Goal: Task Accomplishment & Management: Use online tool/utility

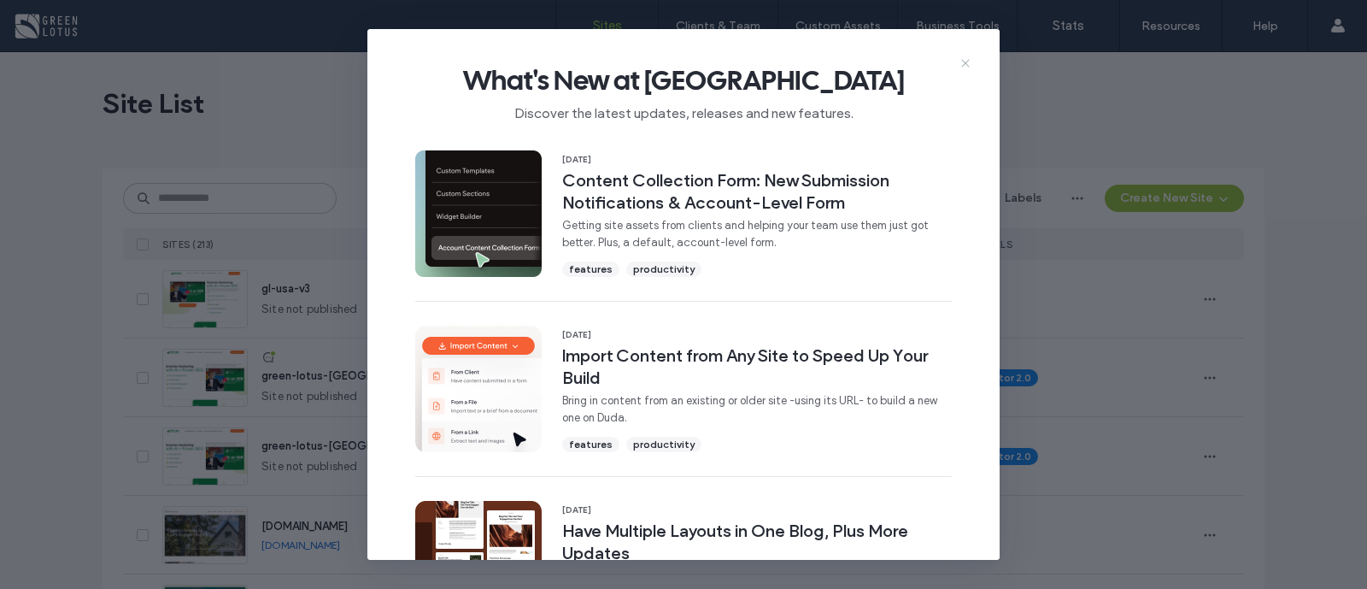
click at [964, 62] on use at bounding box center [965, 64] width 8 height 8
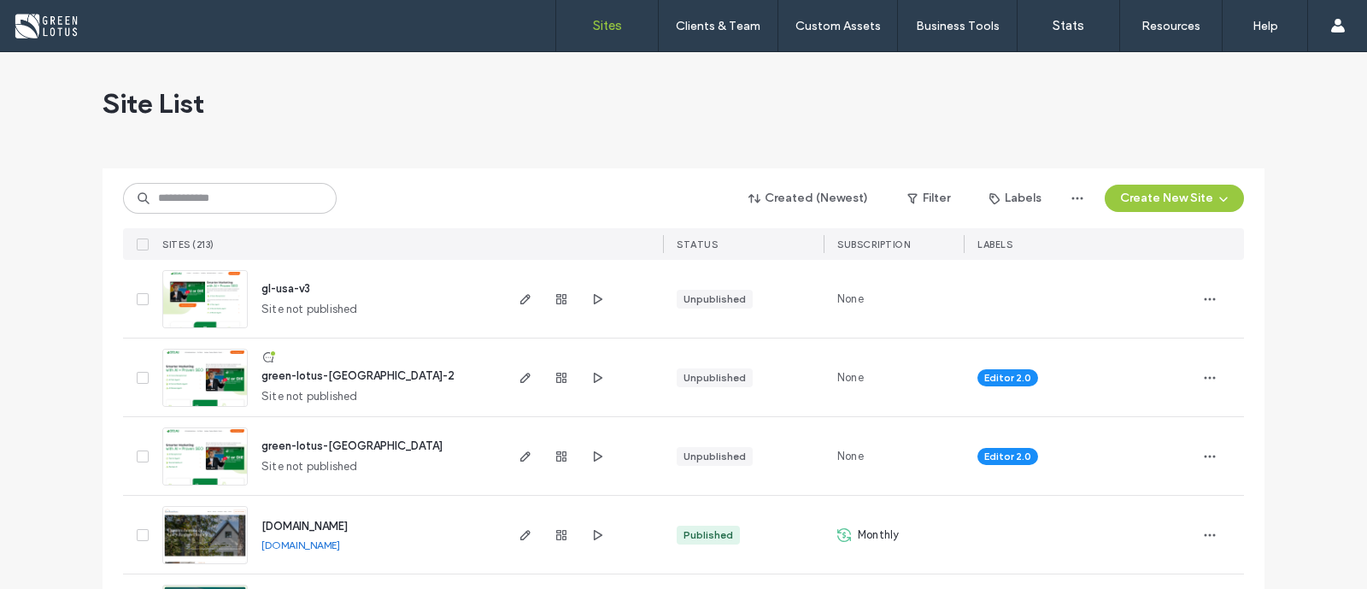
click at [515, 310] on div at bounding box center [561, 299] width 92 height 78
click at [519, 304] on icon "button" at bounding box center [526, 299] width 14 height 14
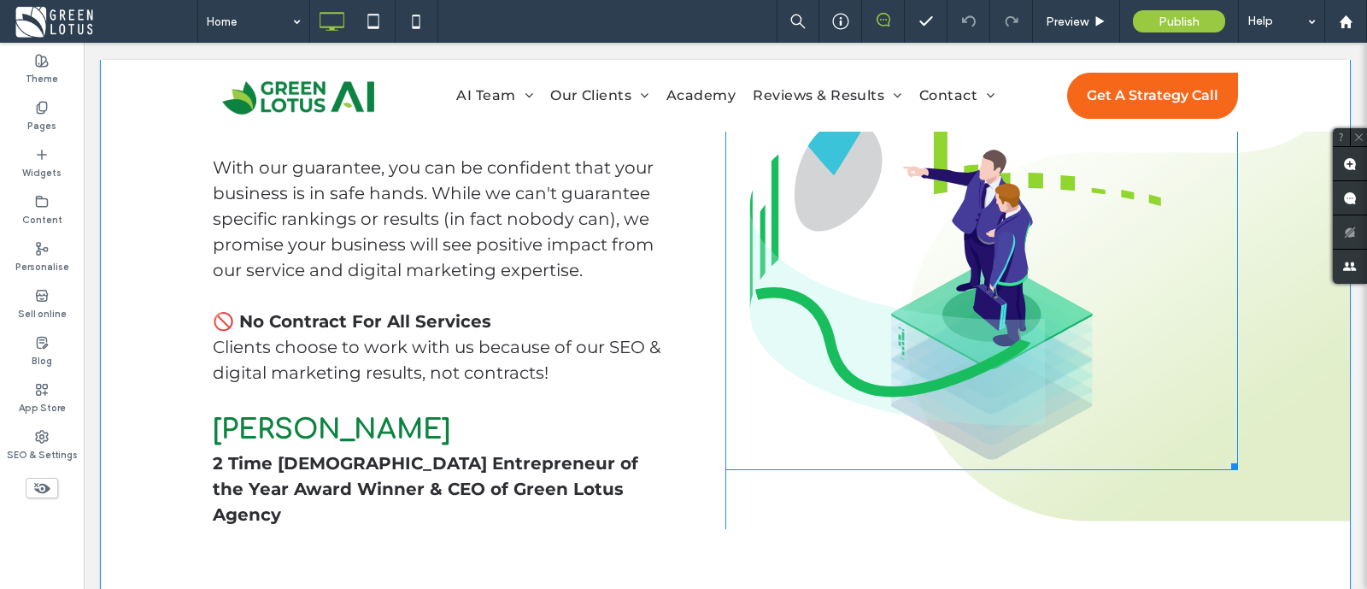
scroll to position [1603, 0]
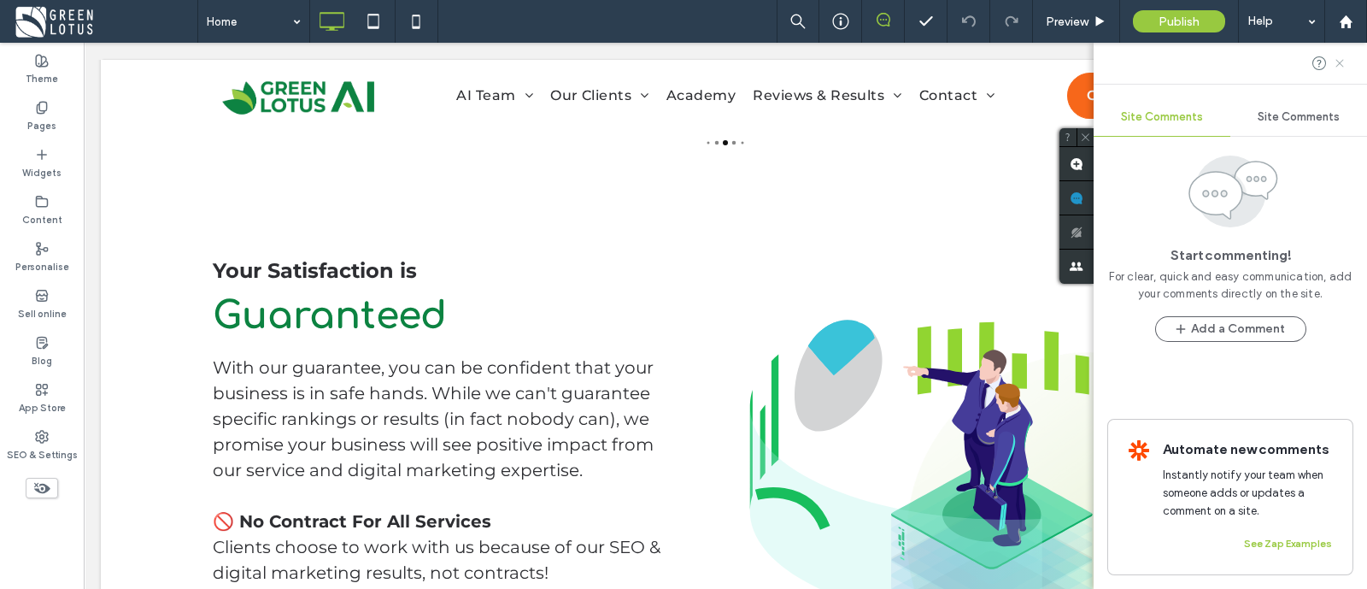
click at [1336, 62] on icon at bounding box center [1340, 63] width 14 height 14
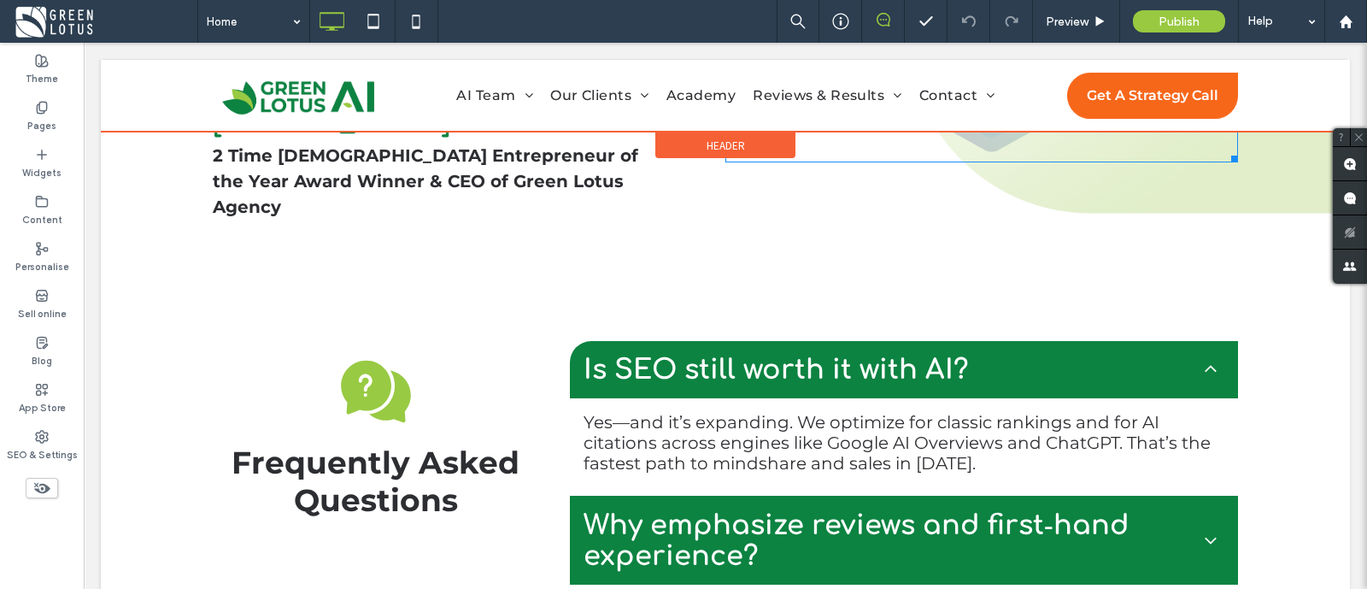
scroll to position [2243, 0]
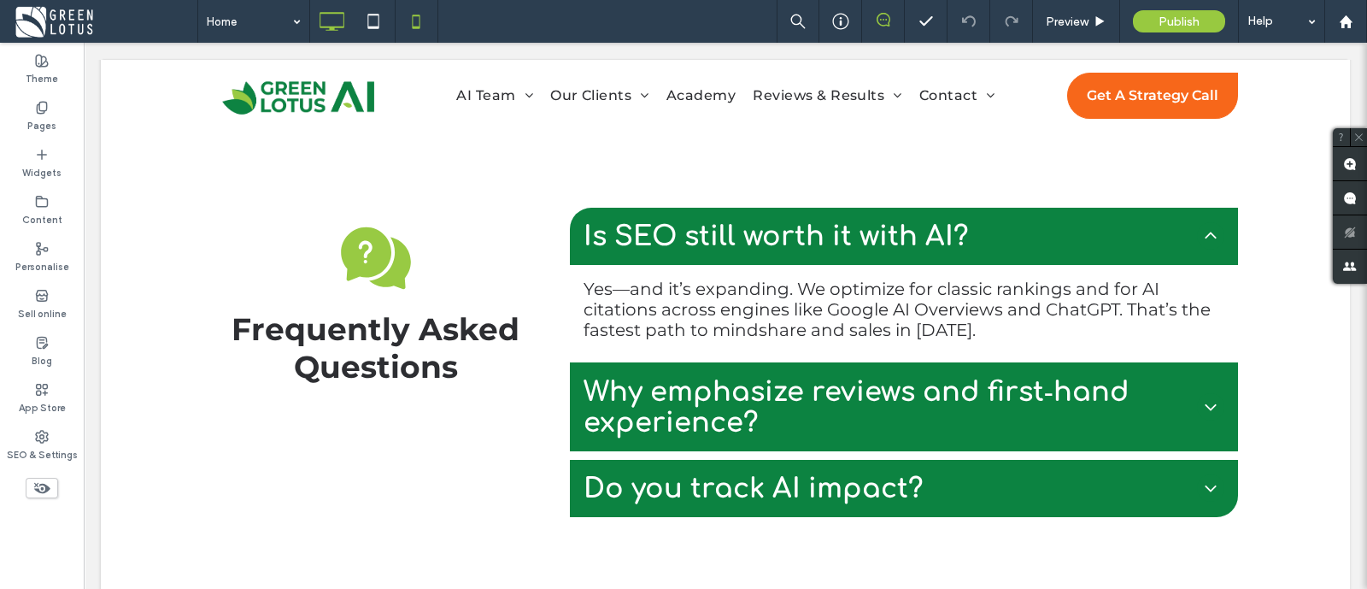
click at [411, 21] on icon at bounding box center [416, 21] width 34 height 34
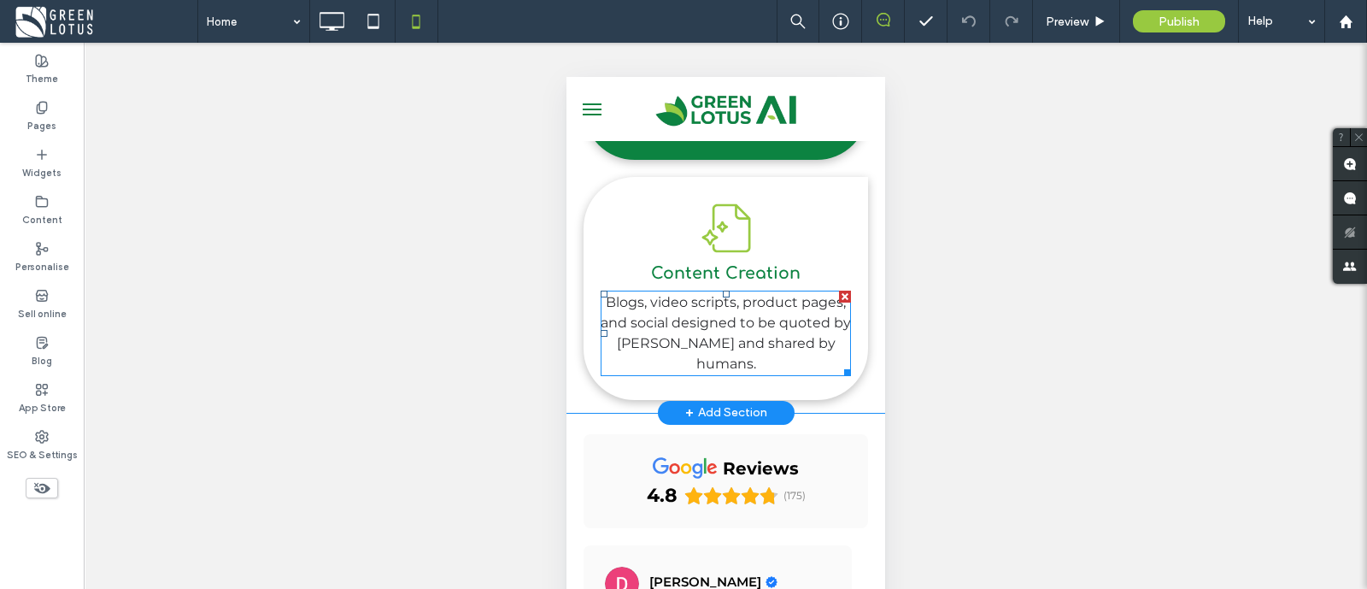
scroll to position [1387, 0]
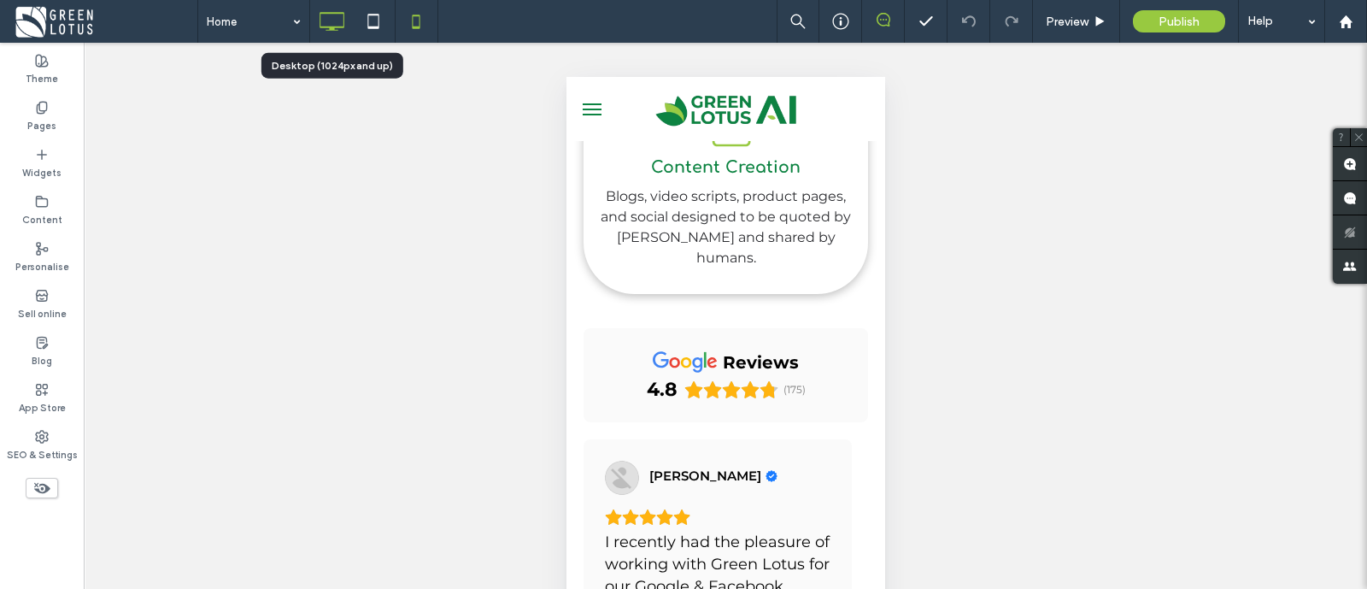
click at [320, 26] on icon at bounding box center [331, 21] width 34 height 34
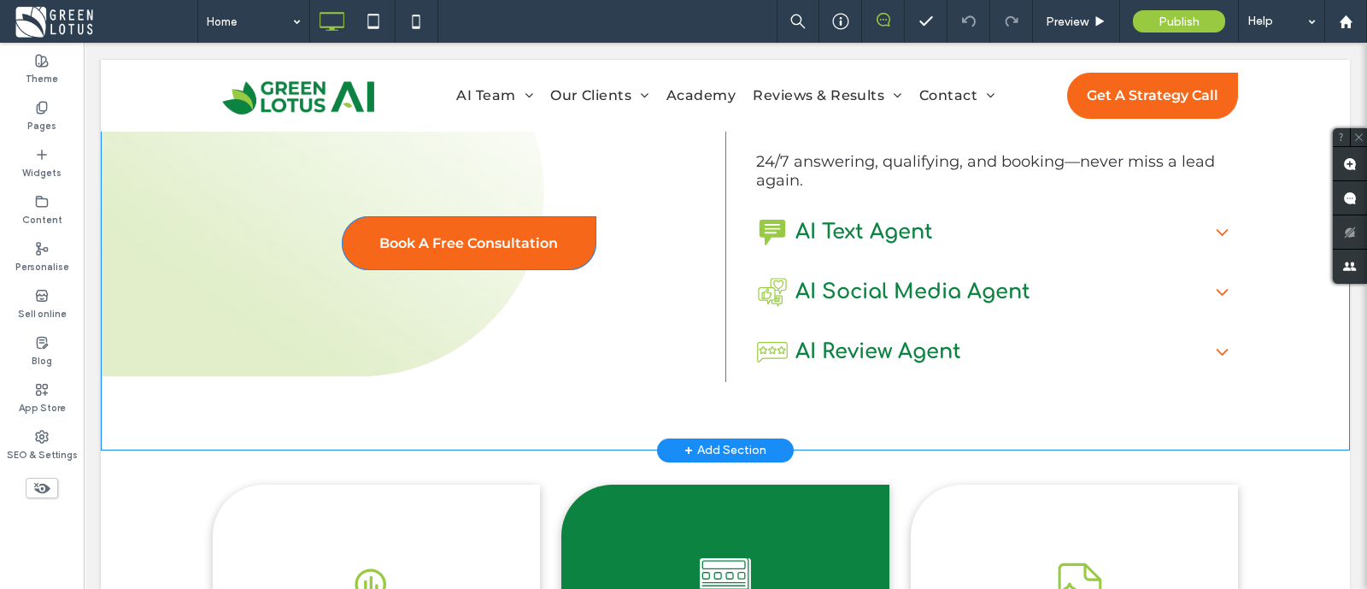
scroll to position [426, 0]
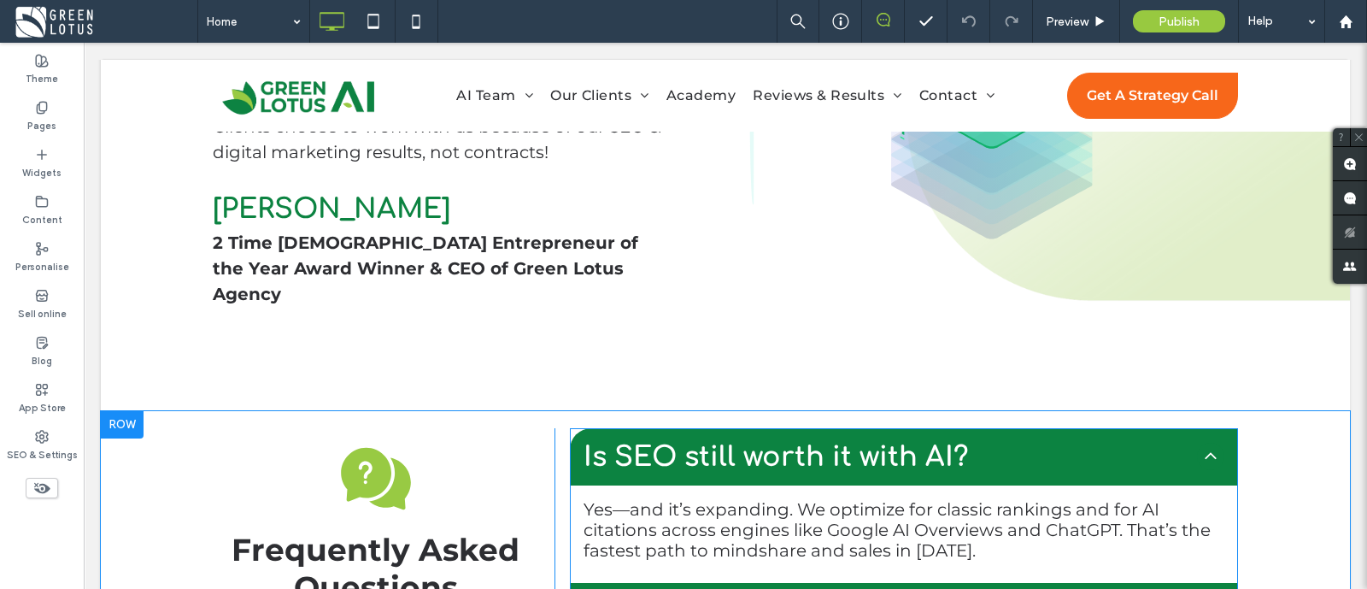
scroll to position [2136, 0]
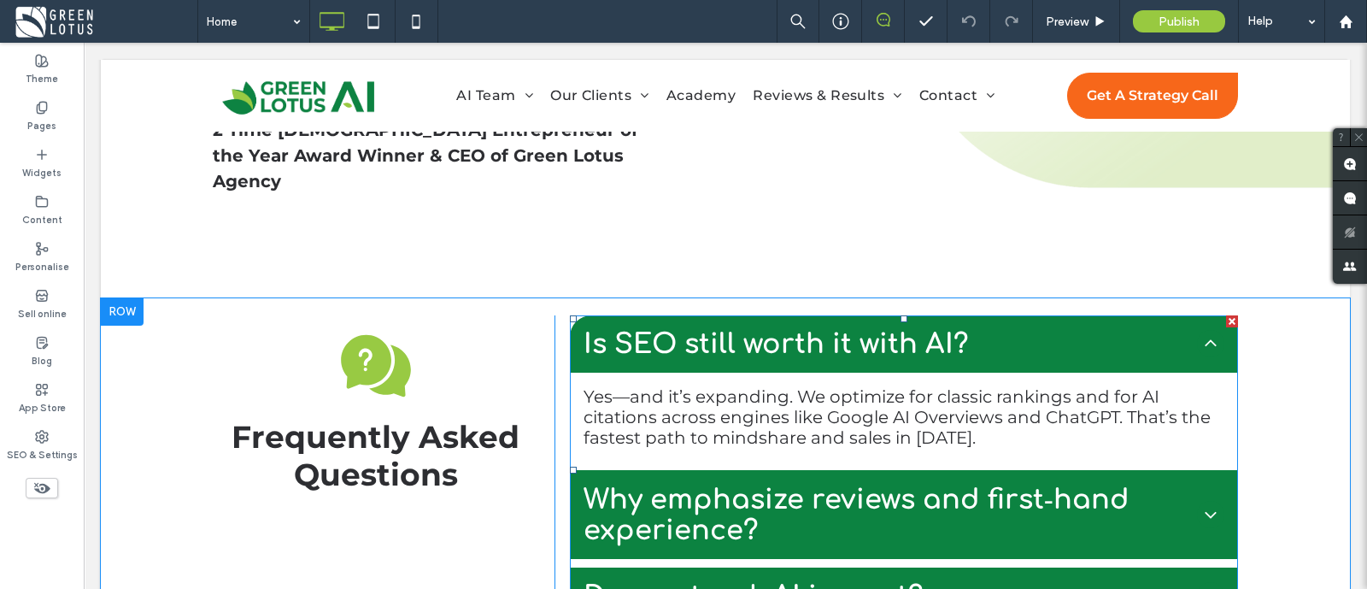
click at [976, 386] on p "Yes—and it’s expanding. We optimize for classic rankings and for AI citations a…" at bounding box center [903, 417] width 641 height 62
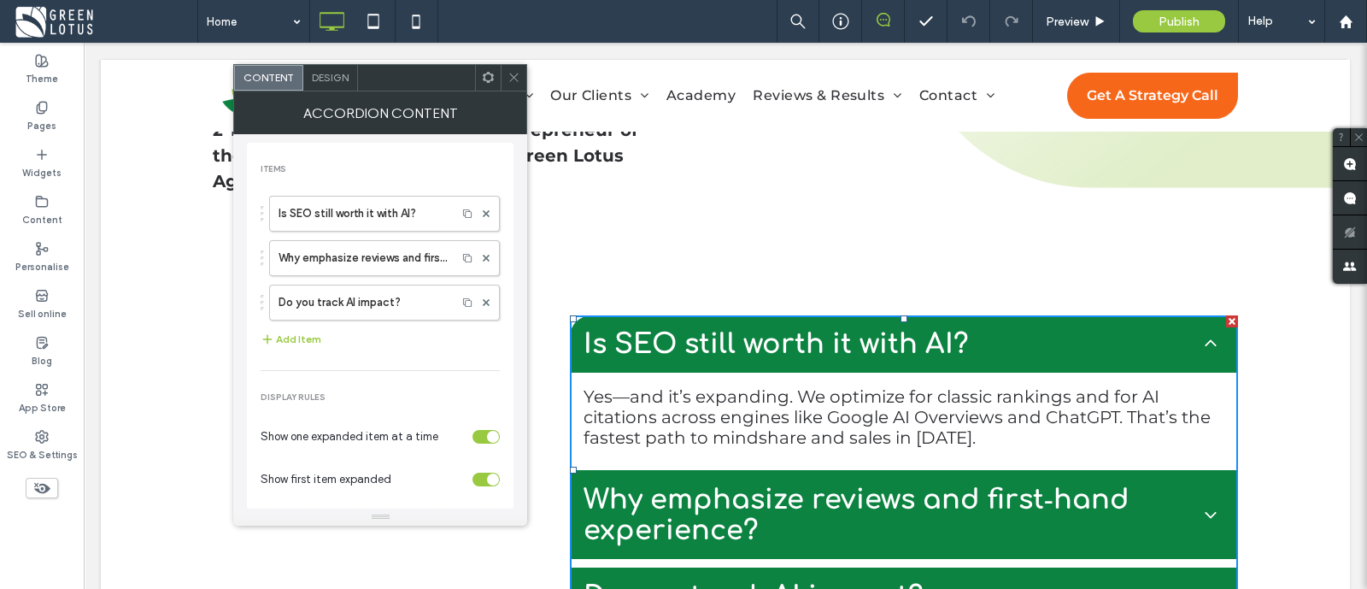
click at [325, 69] on div "Design" at bounding box center [330, 78] width 55 height 26
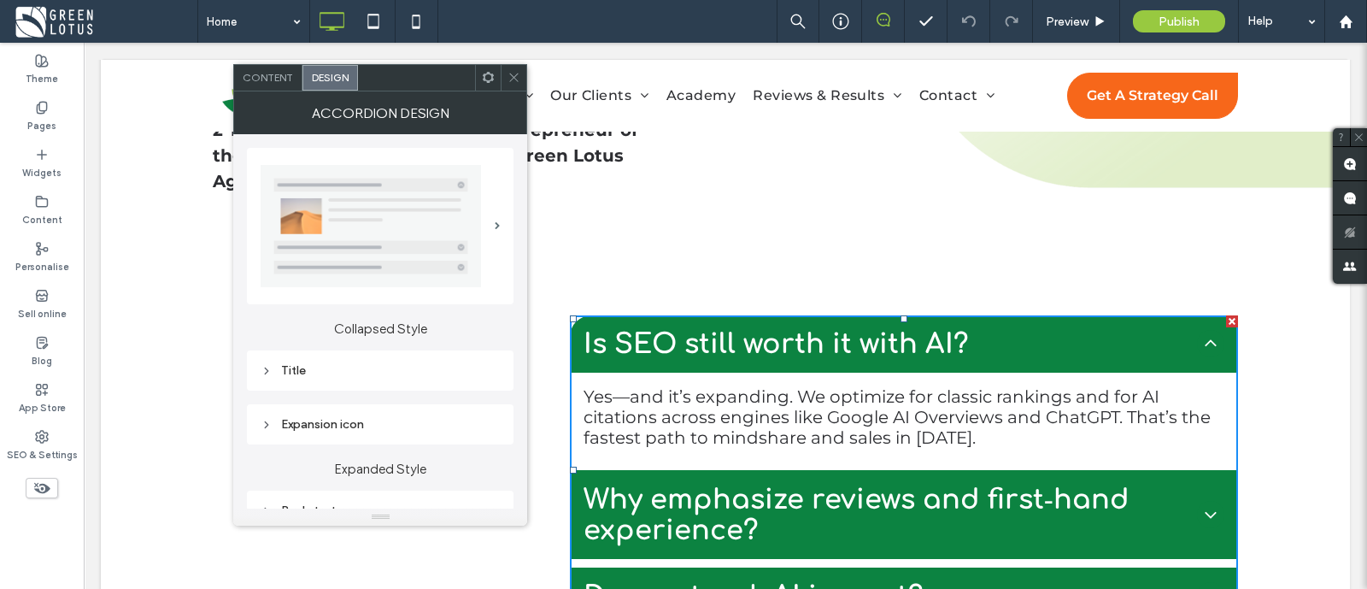
click at [372, 372] on div "Title" at bounding box center [380, 370] width 239 height 15
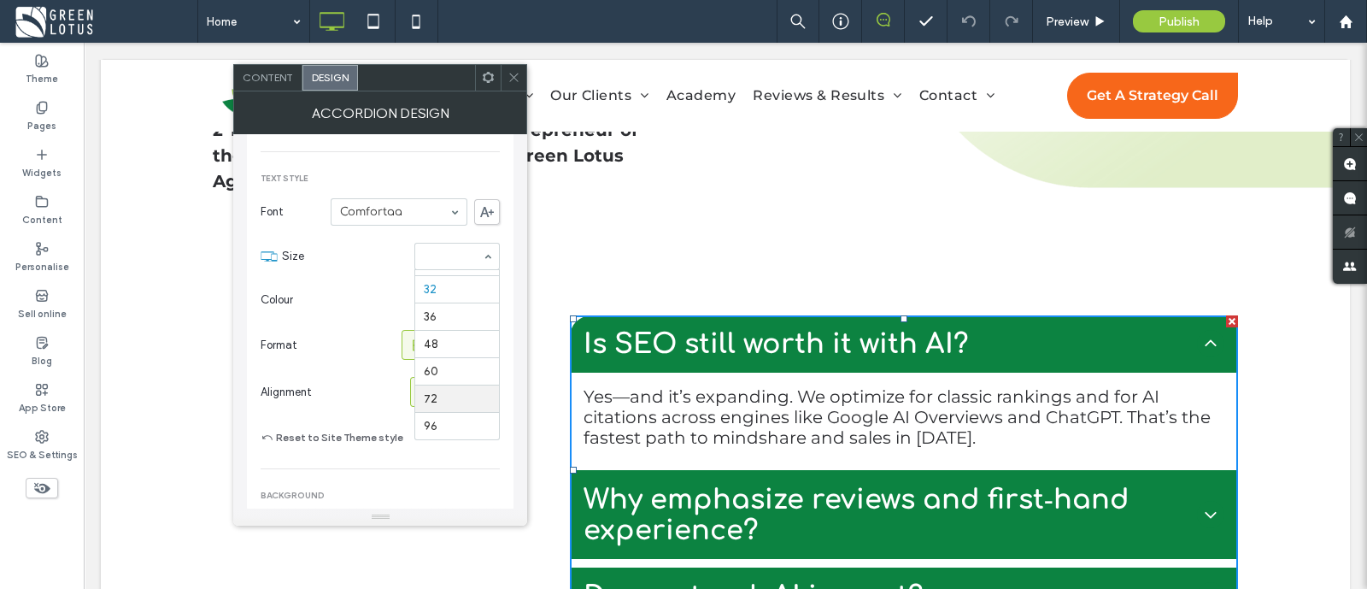
scroll to position [169, 0]
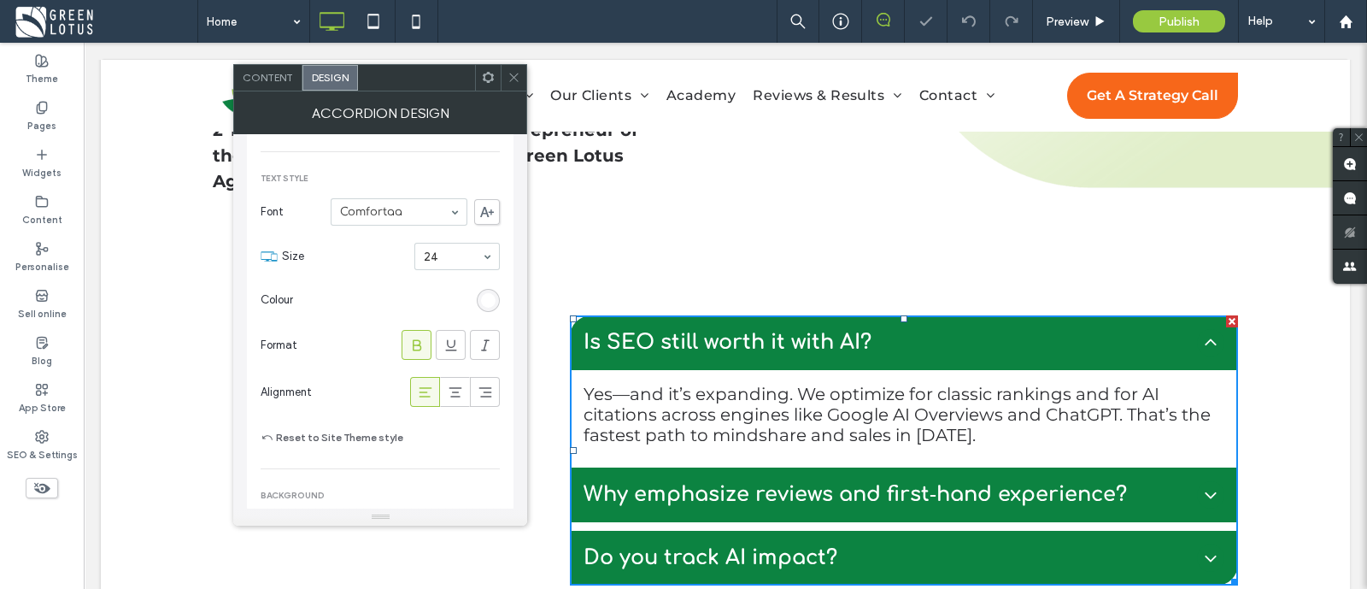
click at [513, 77] on icon at bounding box center [513, 77] width 13 height 13
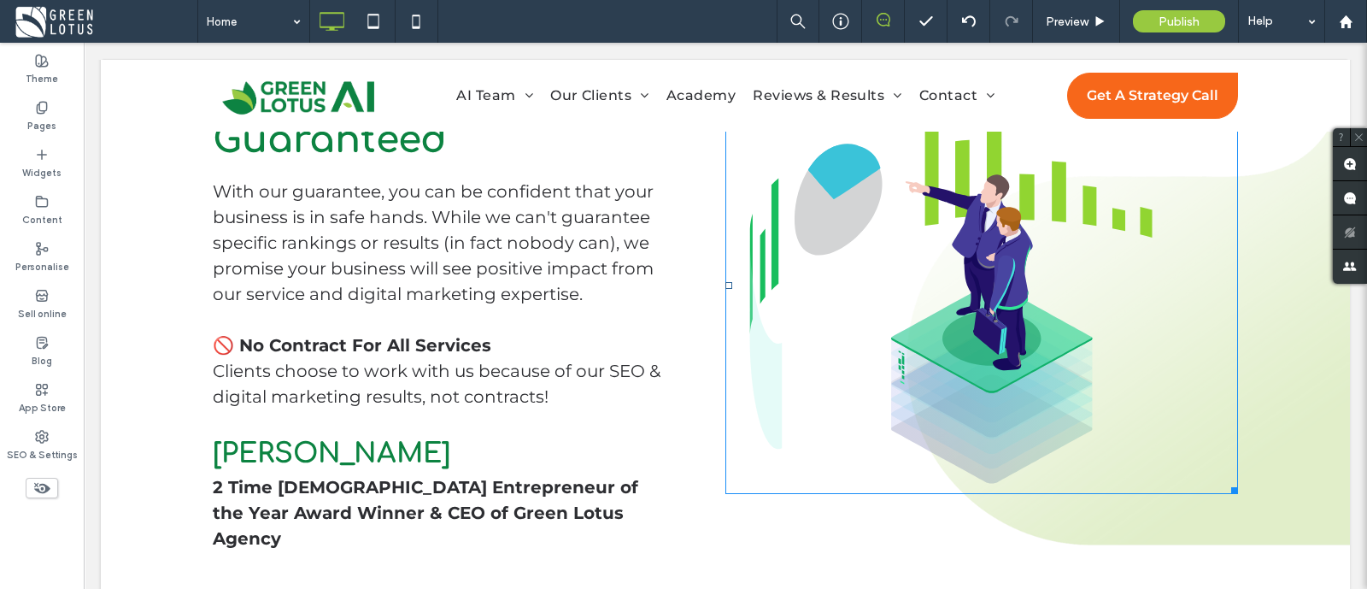
scroll to position [1775, 0]
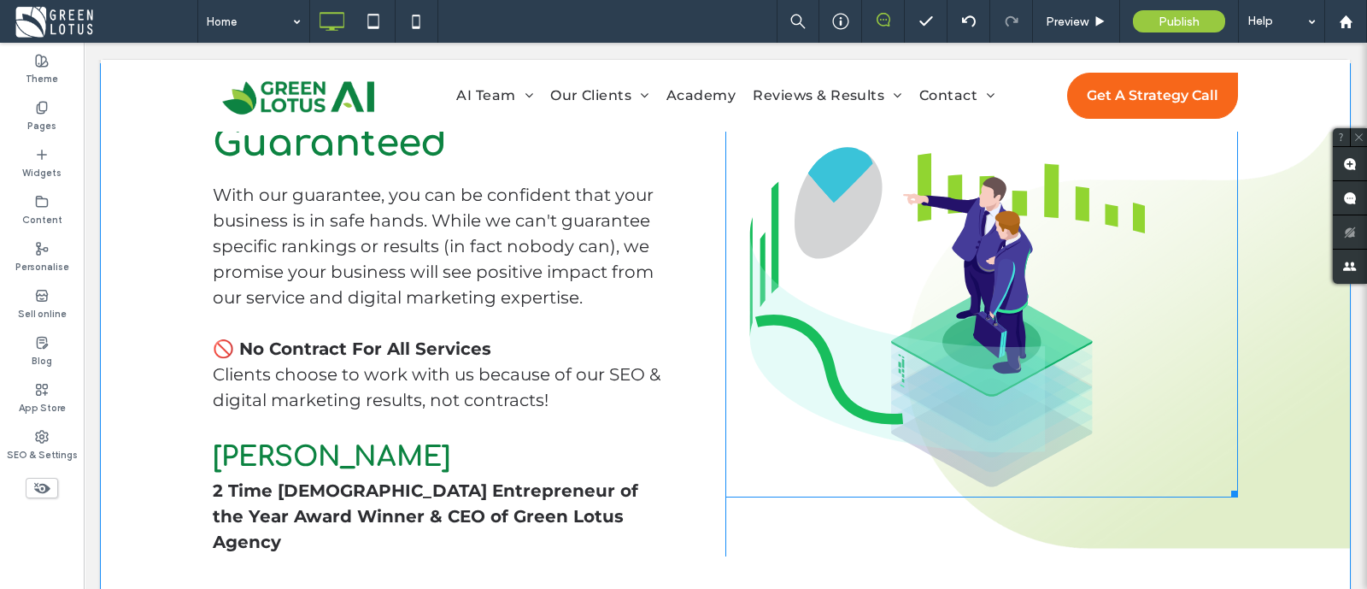
click at [1059, 482] on icon at bounding box center [981, 337] width 513 height 513
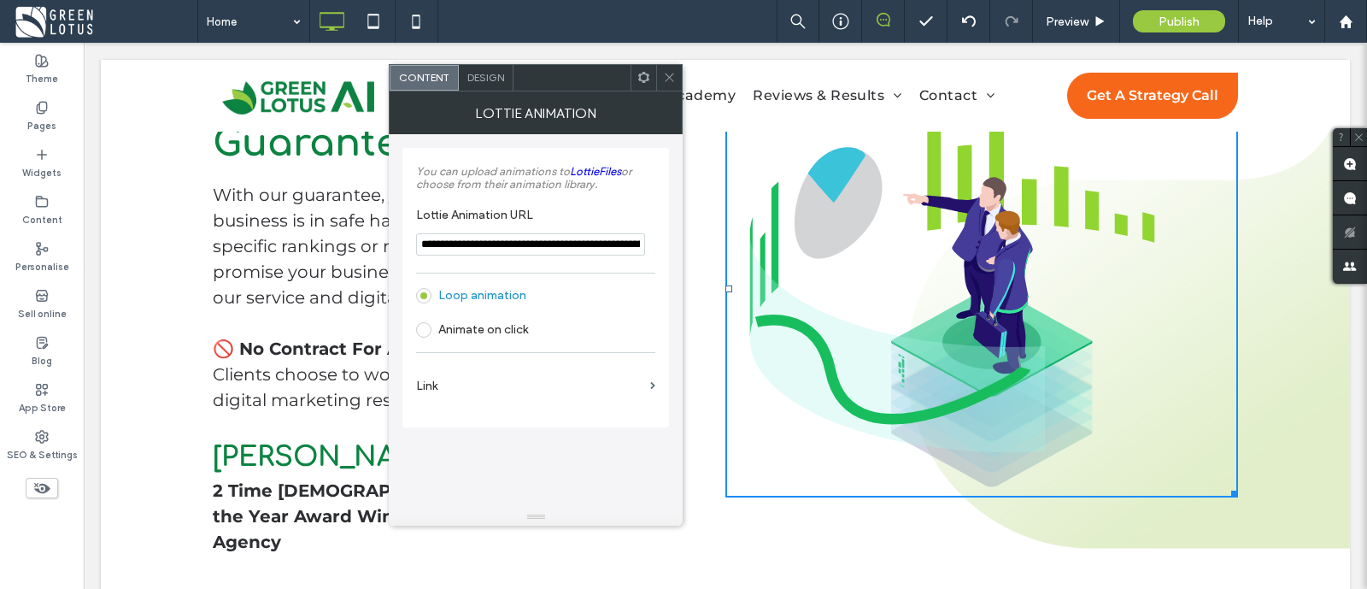
click at [1034, 488] on icon at bounding box center [981, 337] width 513 height 513
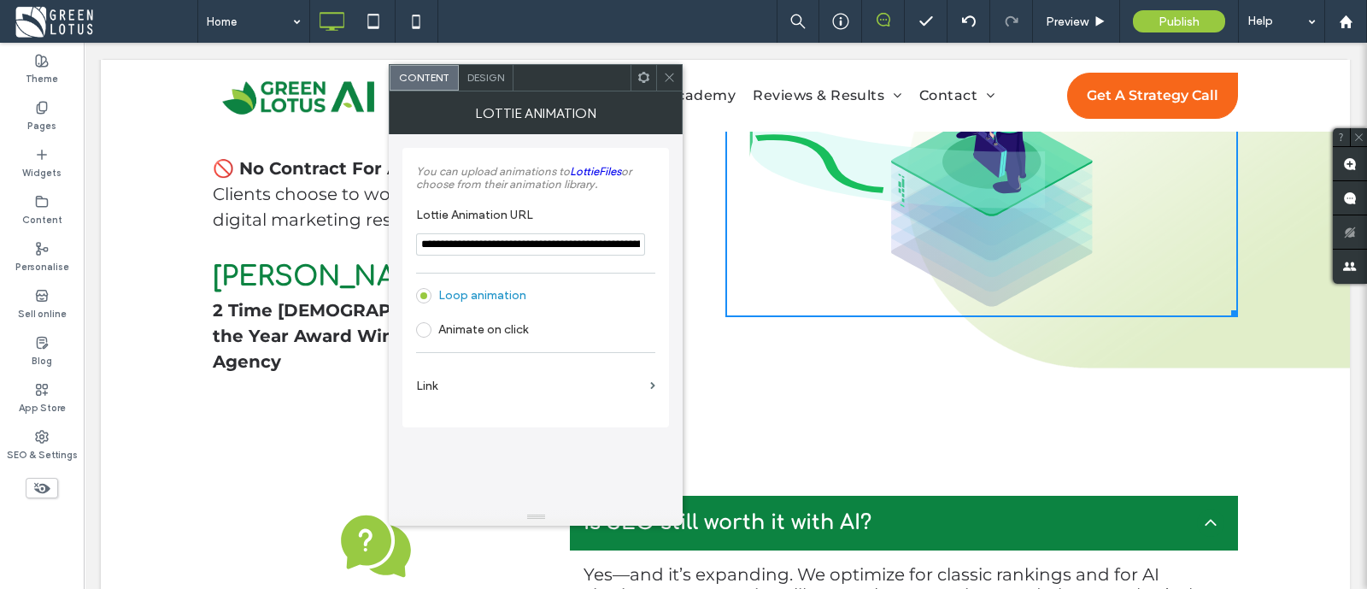
scroll to position [1989, 0]
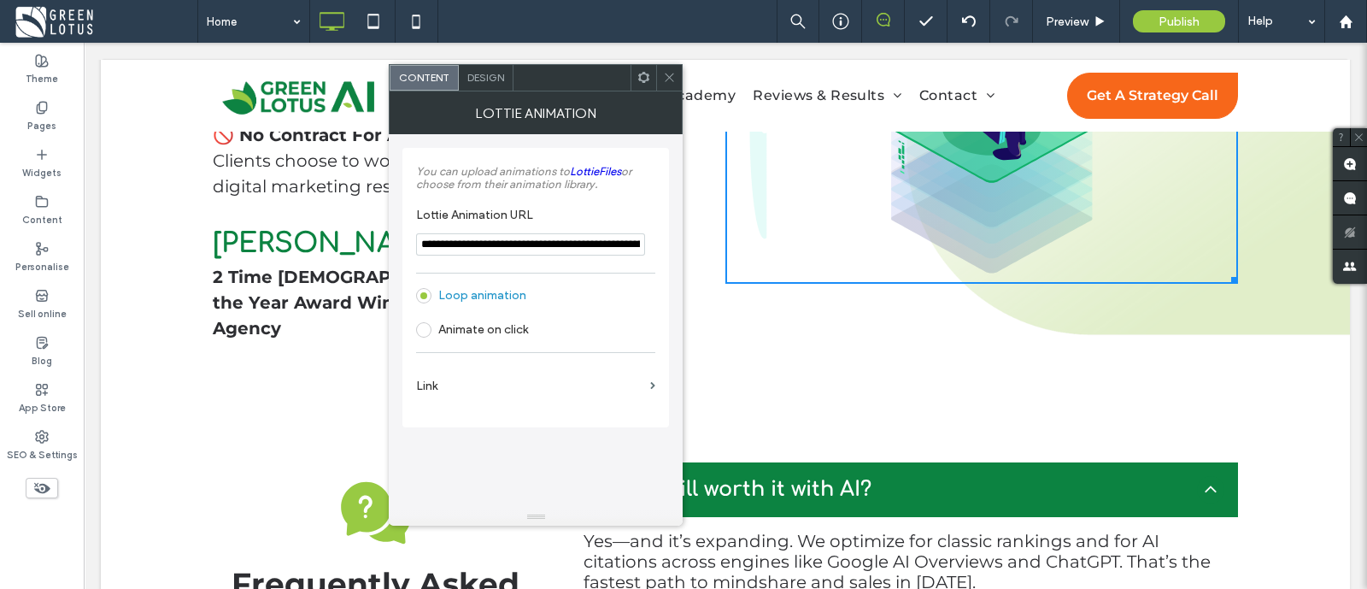
click at [1249, 348] on div "Your Satisfaction is Guaranteed With our guarantee, you can be confident that y…" at bounding box center [725, 148] width 1249 height 595
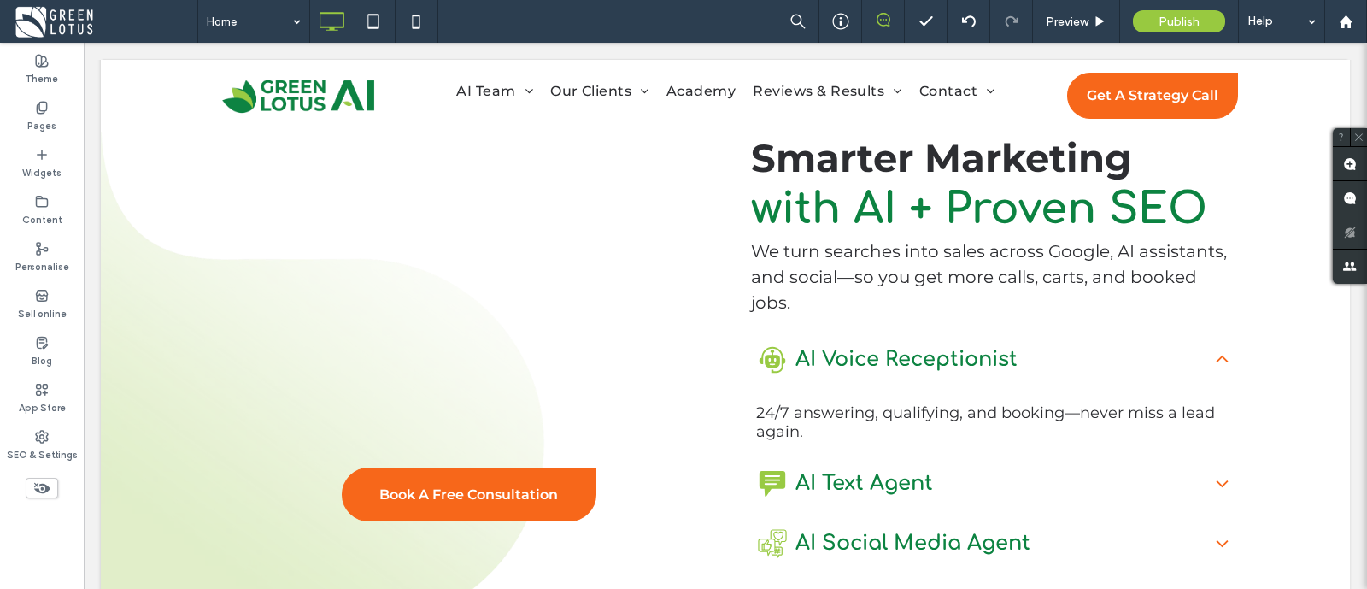
scroll to position [0, 0]
